Goal: Task Accomplishment & Management: Use online tool/utility

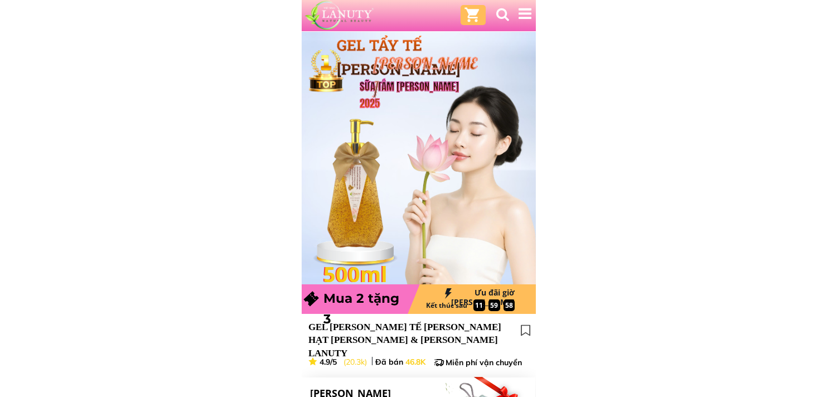
click at [377, 166] on div at bounding box center [356, 183] width 63 height 132
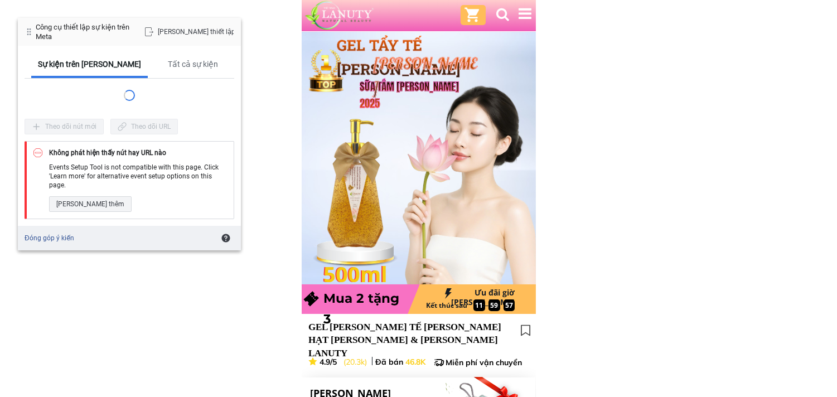
click at [336, 166] on div at bounding box center [356, 183] width 63 height 132
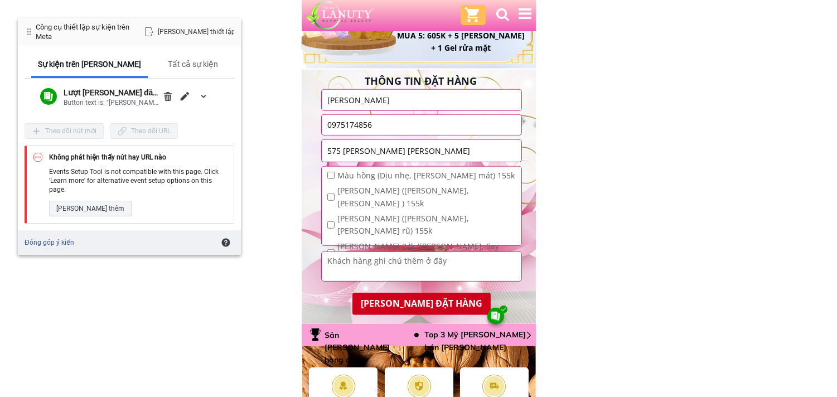
scroll to position [1673, 0]
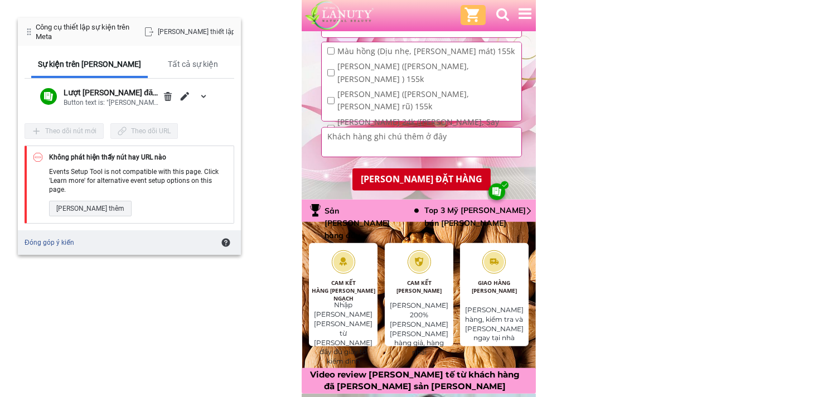
click at [374, 177] on div at bounding box center [418, 294] width 151 height 234
click at [406, 181] on div at bounding box center [418, 294] width 151 height 234
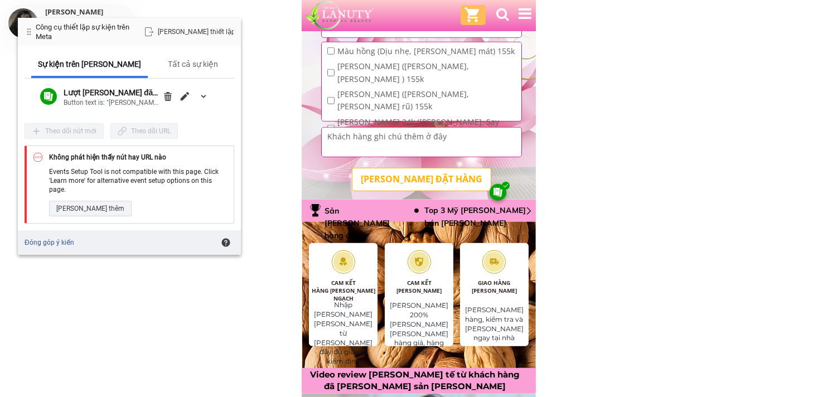
click at [420, 173] on p "HOÀN TẤT ĐẶT HÀNG" at bounding box center [421, 179] width 138 height 22
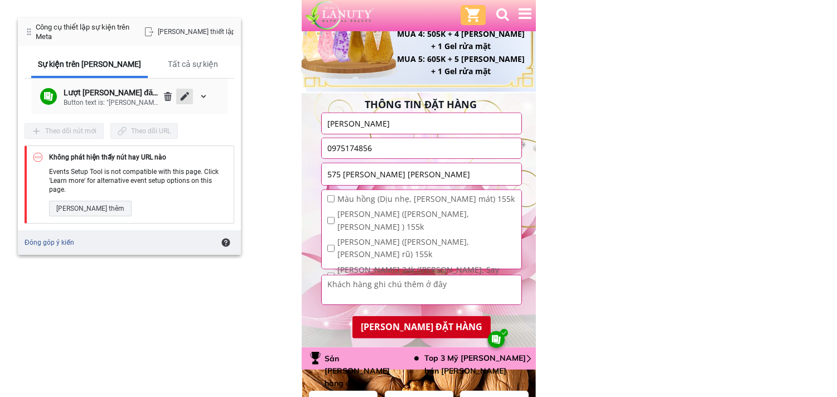
click at [185, 94] on span "Chỉnh sửa" at bounding box center [184, 96] width 9 height 9
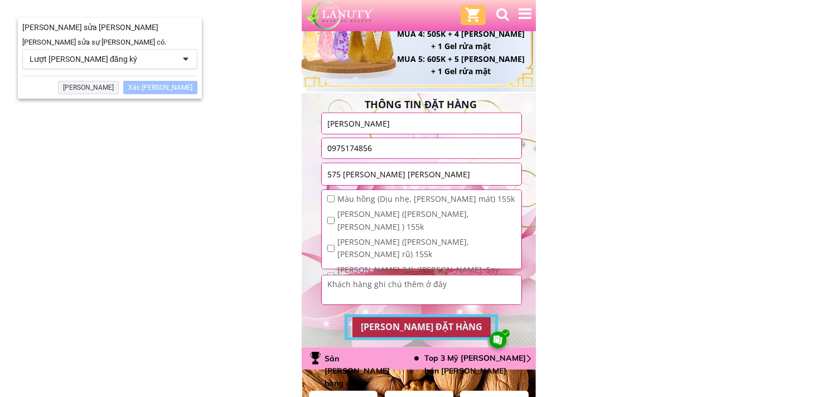
scroll to position [1653, 0]
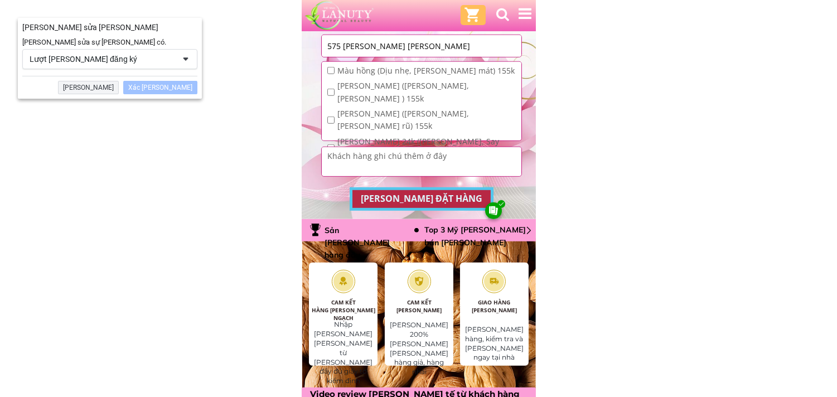
click at [176, 84] on div "Xác nhận" at bounding box center [160, 87] width 74 height 13
click at [173, 62] on div "Lượt hoàn tất đăng ký" at bounding box center [102, 59] width 145 height 10
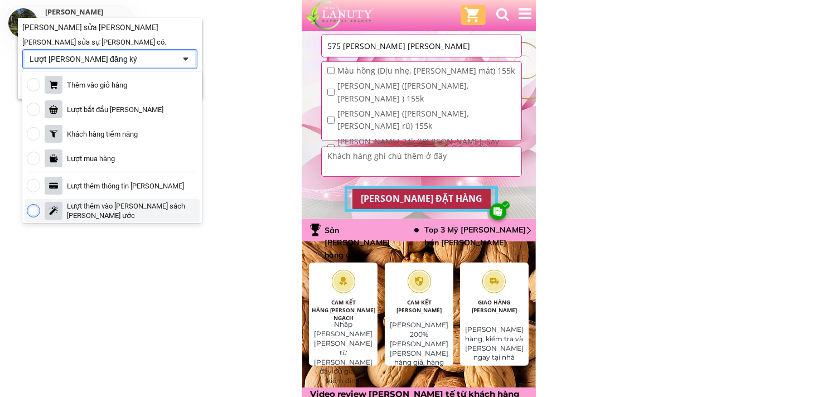
scroll to position [62, 0]
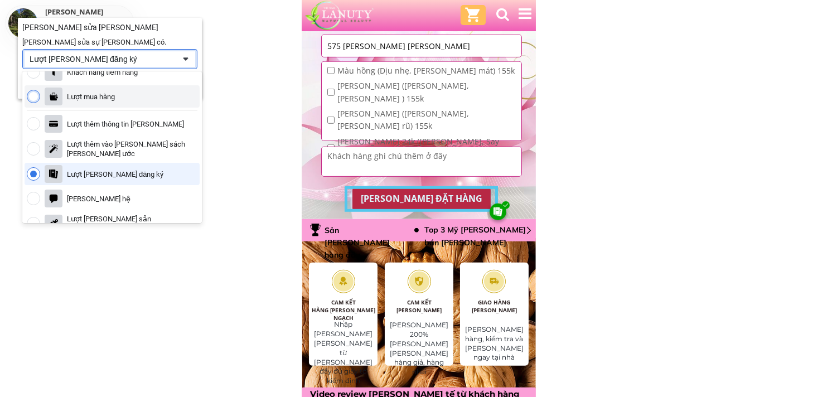
click at [115, 96] on div "Lượt mua hàng" at bounding box center [91, 96] width 48 height 9
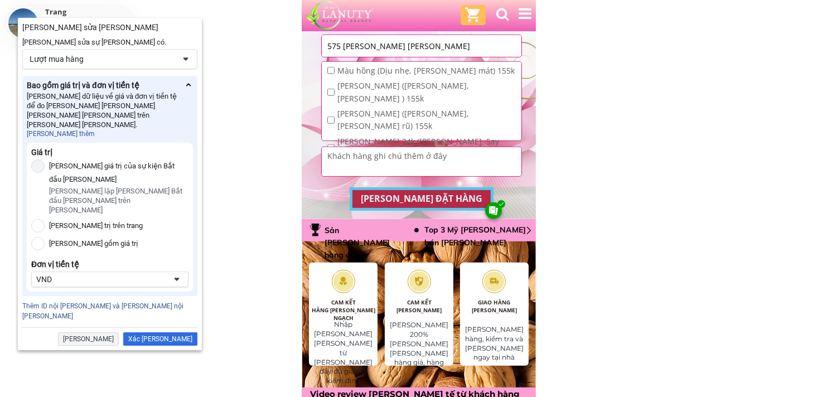
click at [38, 159] on div at bounding box center [37, 165] width 13 height 13
click at [41, 216] on div "Sử dụng giá trị của sự kiện Bắt đầu thanh toán Chưa thiết lập sự kiện Bắt đầu t…" at bounding box center [109, 206] width 157 height 95
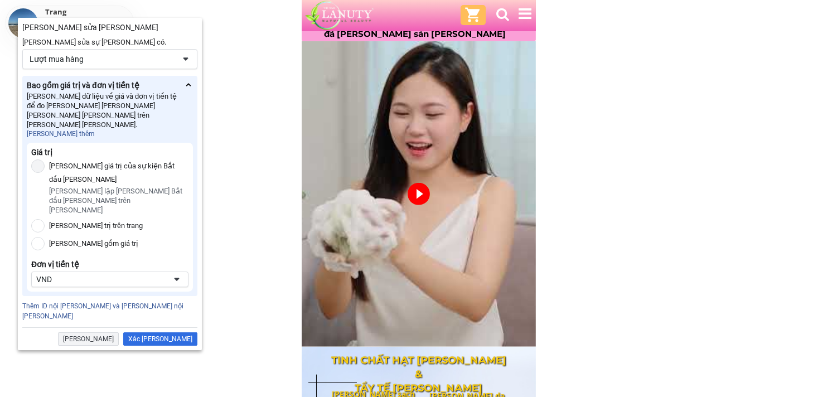
scroll to position [2087, 0]
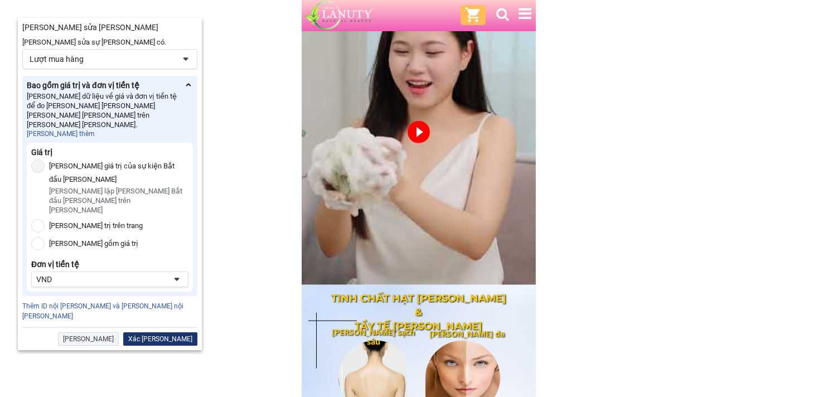
click at [176, 332] on div "Xác nhận" at bounding box center [160, 338] width 74 height 13
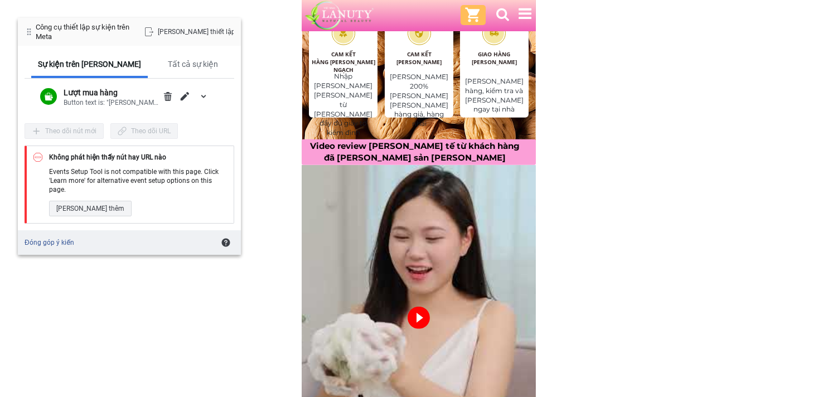
scroll to position [1591, 0]
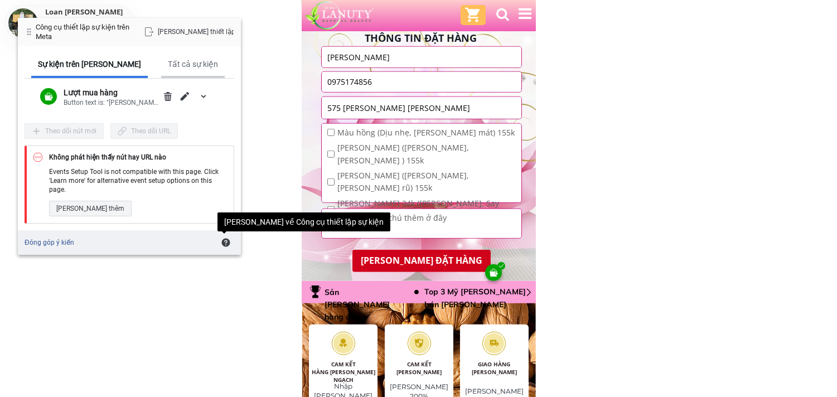
click at [173, 66] on div "Tất cả sự kiện" at bounding box center [193, 65] width 64 height 26
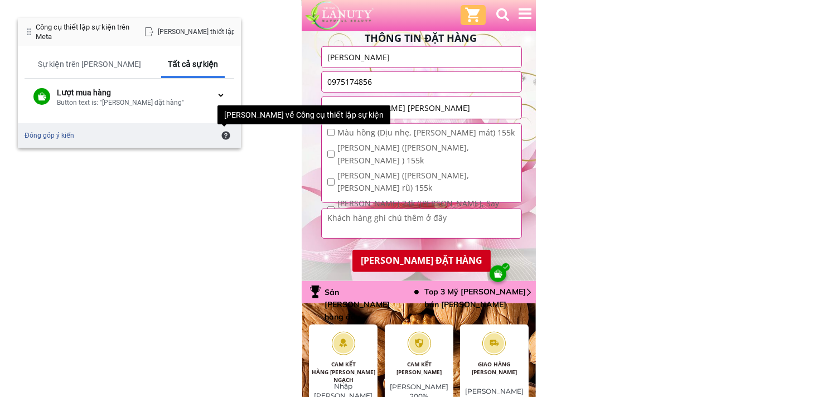
click at [125, 36] on div "Công cụ thiết lập sự kiện trên Meta Hoàn tất thiết lập" at bounding box center [129, 32] width 223 height 28
click at [113, 35] on div "Công cụ thiết lập sự kiện trên Meta Hoàn tất thiết lập" at bounding box center [129, 32] width 223 height 28
click at [188, 34] on div "Hoàn tất thiết lập" at bounding box center [185, 32] width 97 height 16
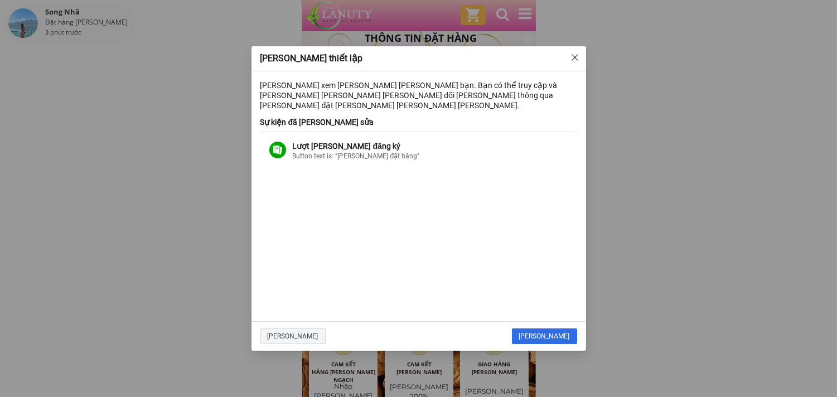
click at [546, 321] on div "Quay lại Hoàn tất" at bounding box center [418, 336] width 335 height 30
click at [551, 328] on div "Hoàn tất" at bounding box center [544, 336] width 65 height 16
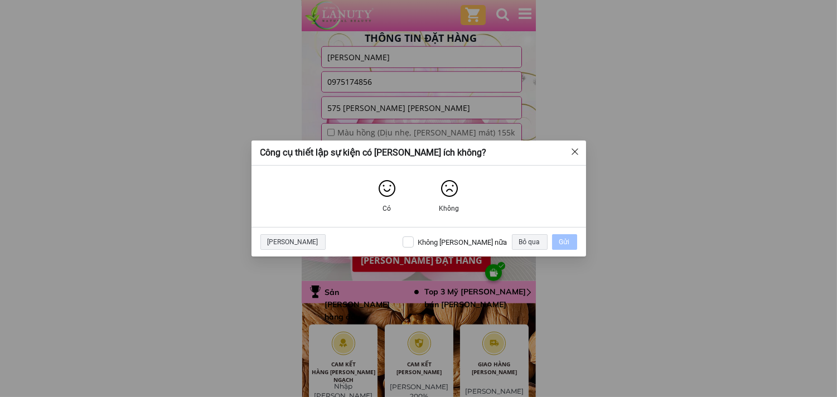
click at [469, 240] on div "Không hỏi lại nữa" at bounding box center [462, 242] width 89 height 9
click at [414, 240] on input "Không hỏi lại nữa" at bounding box center [408, 241] width 11 height 11
checkbox input "true"
click at [452, 196] on img "Không" at bounding box center [449, 189] width 18 height 18
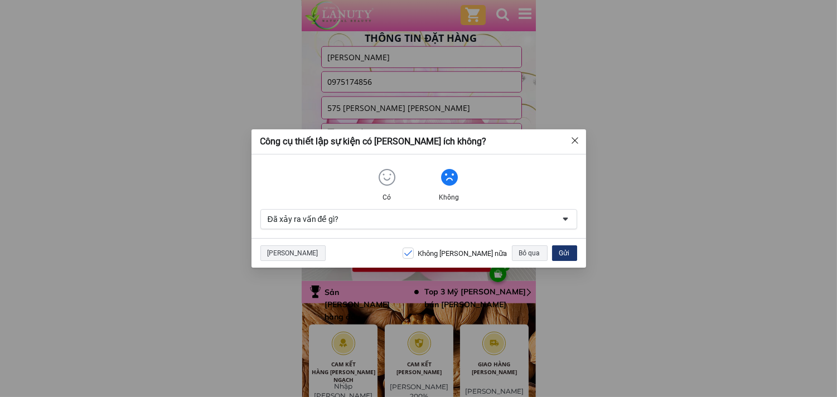
click at [571, 249] on div "Gửi" at bounding box center [564, 253] width 25 height 16
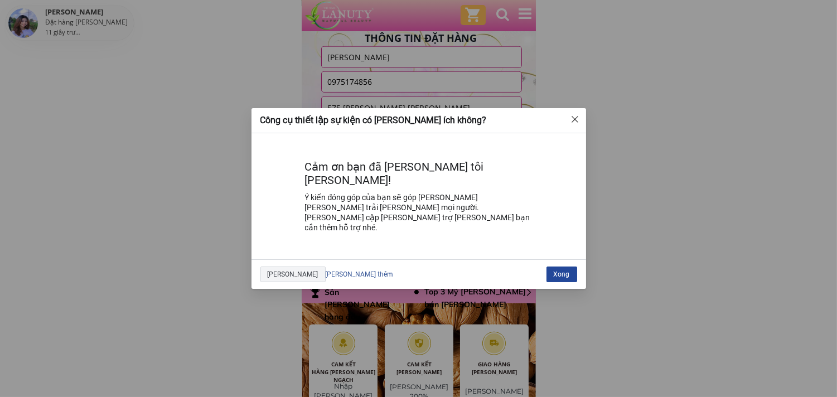
click at [561, 267] on div "Xong" at bounding box center [561, 275] width 31 height 16
